Goal: Task Accomplishment & Management: Manage account settings

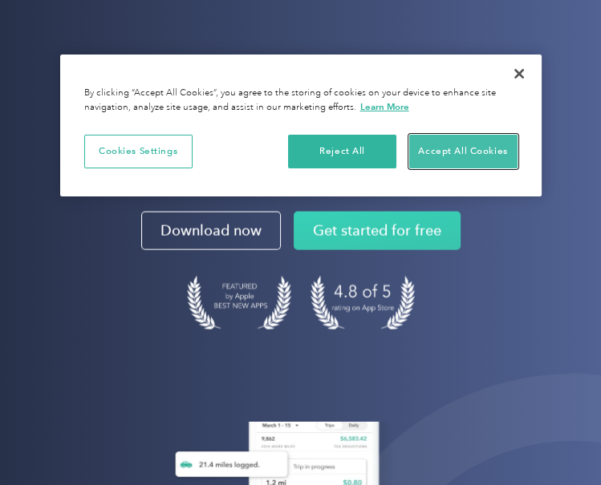
click at [485, 141] on button "Accept All Cookies" at bounding box center [463, 152] width 108 height 34
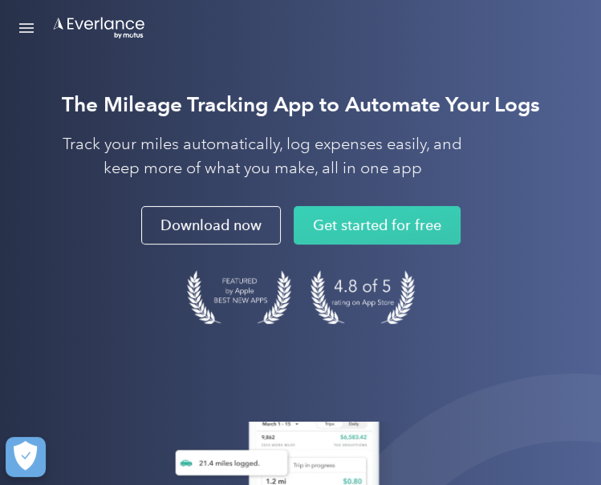
click at [17, 26] on link "Open Menu" at bounding box center [26, 28] width 27 height 30
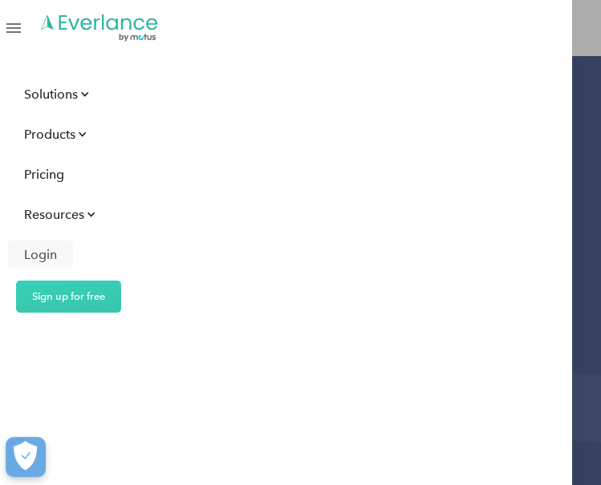
click at [29, 246] on div "Login" at bounding box center [40, 255] width 33 height 20
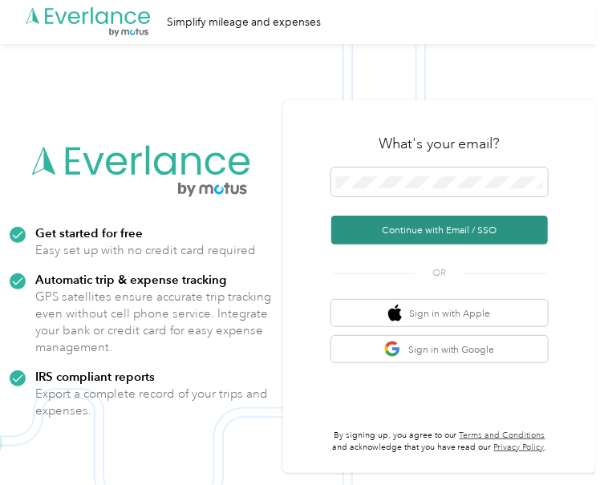
click at [447, 232] on button "Continue with Email / SSO" at bounding box center [439, 230] width 217 height 29
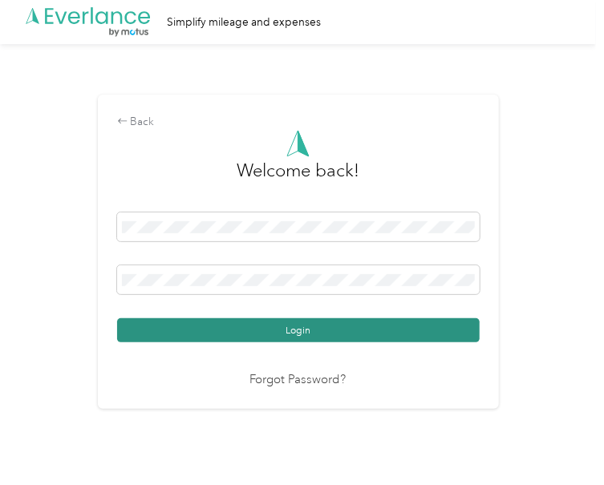
click at [269, 319] on div "Login" at bounding box center [298, 278] width 363 height 130
click at [274, 325] on button "Login" at bounding box center [298, 331] width 363 height 24
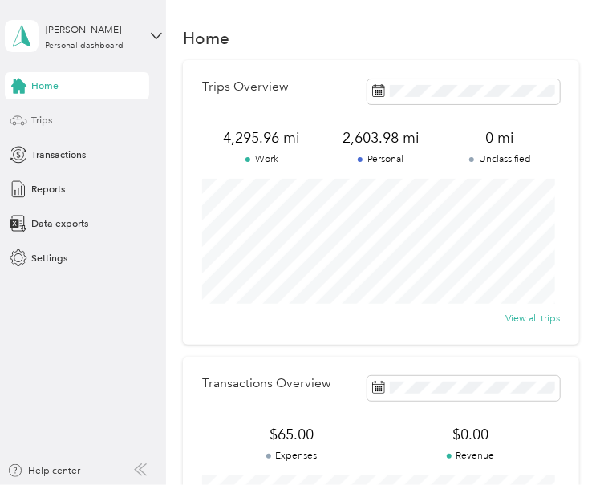
click at [74, 120] on div "Trips" at bounding box center [77, 120] width 144 height 27
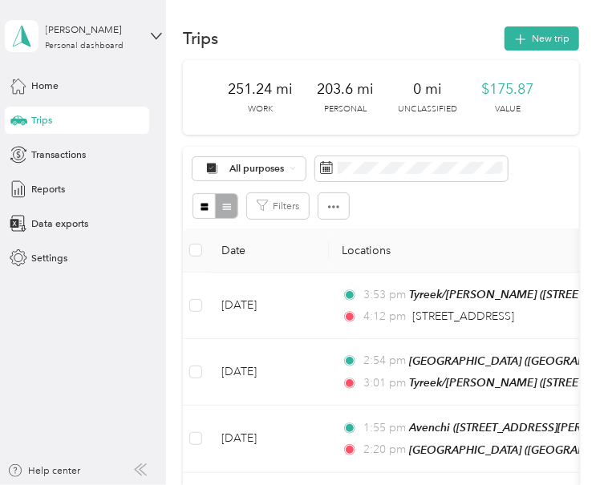
click at [537, 166] on div "All purposes" at bounding box center [381, 168] width 377 height 25
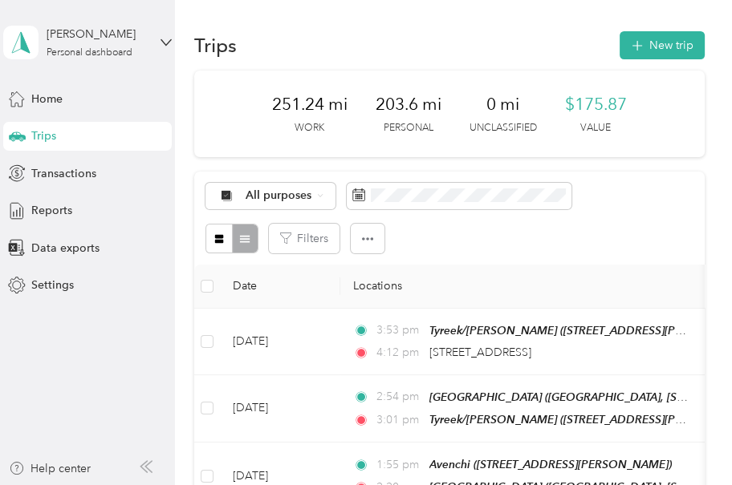
click at [414, 210] on div "All purposes Filters" at bounding box center [449, 218] width 510 height 93
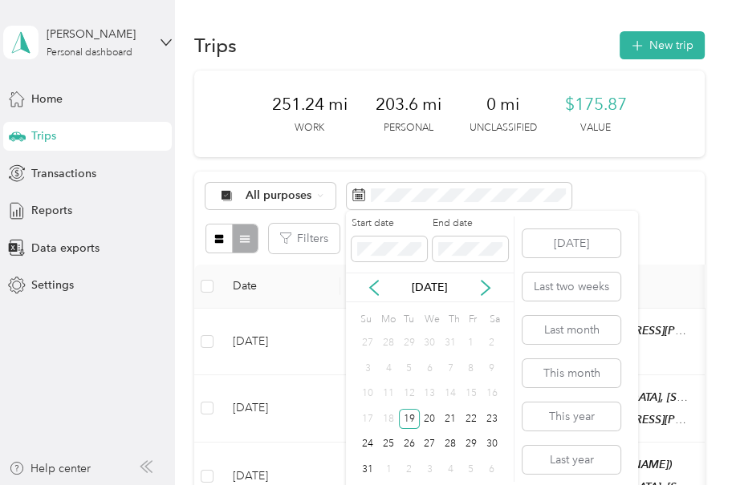
click at [583, 212] on div "[DATE] Last two weeks Last month This month This year Last year" at bounding box center [570, 351] width 101 height 281
click at [486, 234] on div "End date" at bounding box center [470, 239] width 75 height 45
click at [409, 418] on div "19" at bounding box center [409, 419] width 21 height 20
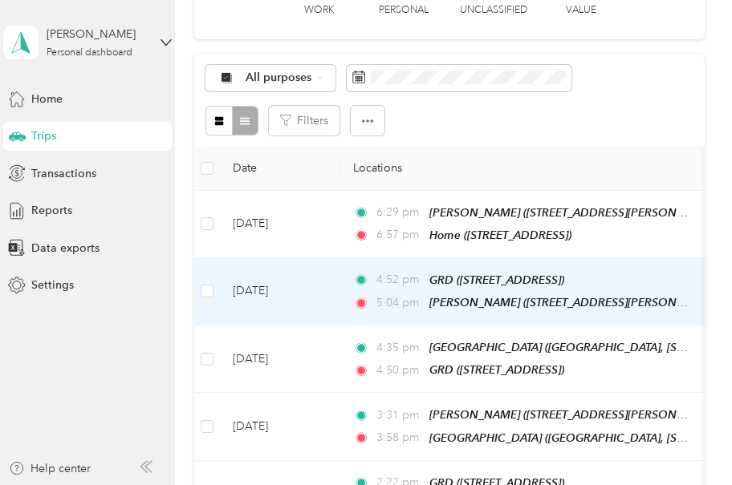
scroll to position [160, 0]
